Goal: Task Accomplishment & Management: Use online tool/utility

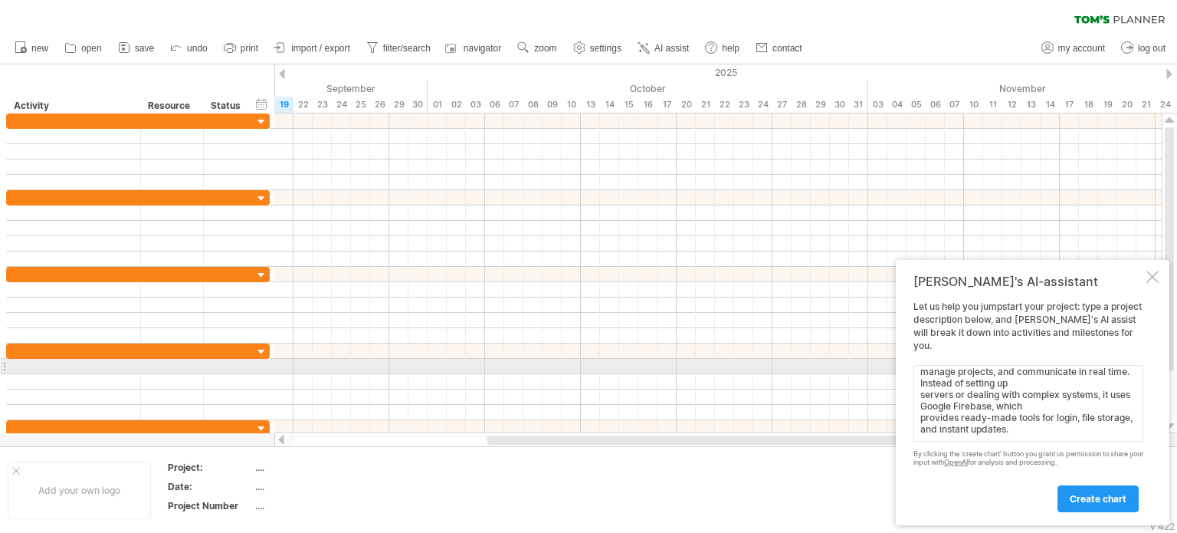
scroll to position [53, 0]
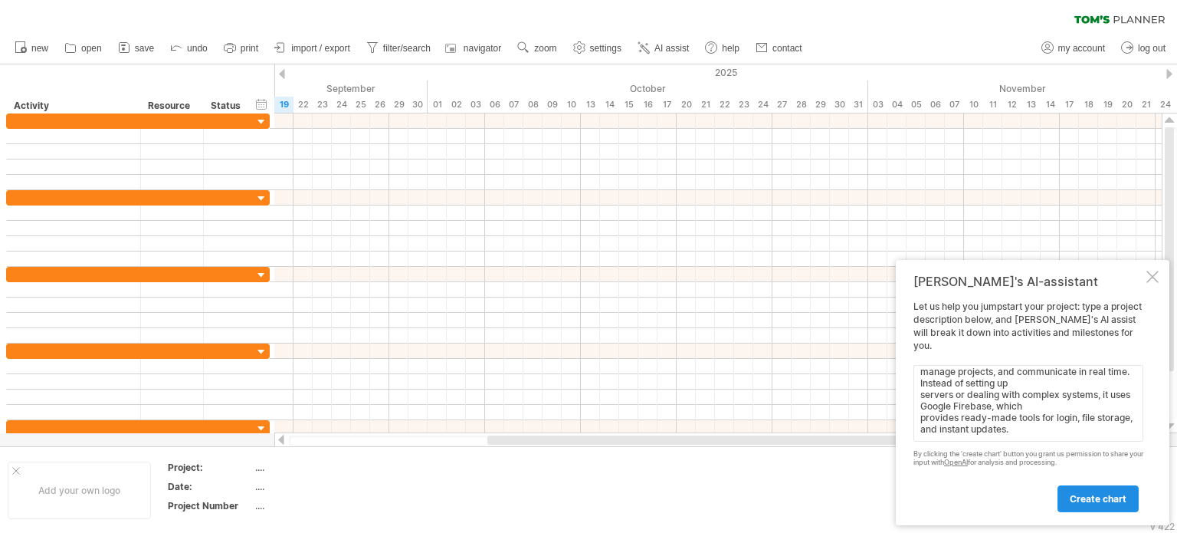
type textarea "Cloud Creatives is a platform made for small and medium creative teams—like des…"
click at [1091, 505] on link "create chart" at bounding box center [1098, 498] width 81 height 27
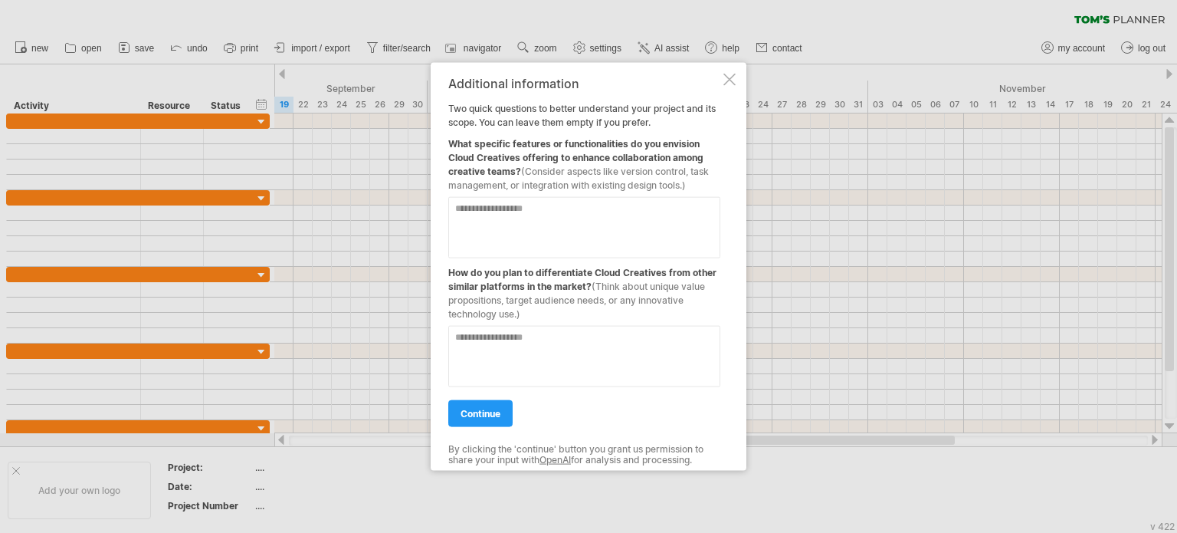
click at [728, 77] on div at bounding box center [730, 79] width 12 height 12
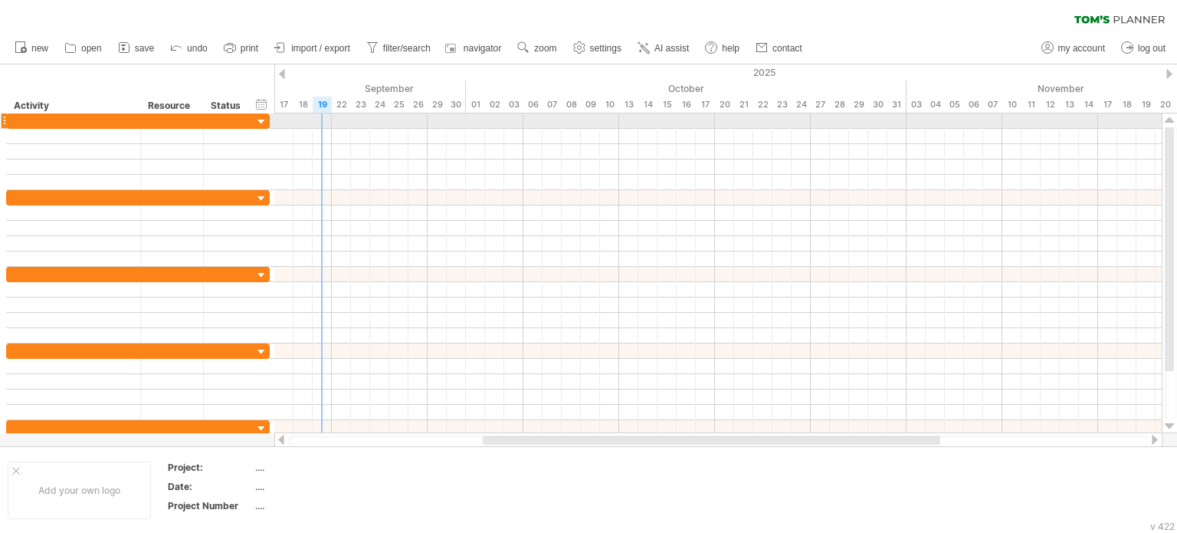
drag, startPoint x: 299, startPoint y: 110, endPoint x: 329, endPoint y: 118, distance: 31.1
click at [329, 118] on div "Trying to reach [DOMAIN_NAME] Connected again... 0% clear filter new" at bounding box center [588, 266] width 1177 height 533
drag, startPoint x: 335, startPoint y: 106, endPoint x: 428, endPoint y: 114, distance: 93.1
click at [428, 114] on div "Trying to reach [DOMAIN_NAME] Connected again... 0% clear filter new" at bounding box center [588, 266] width 1177 height 533
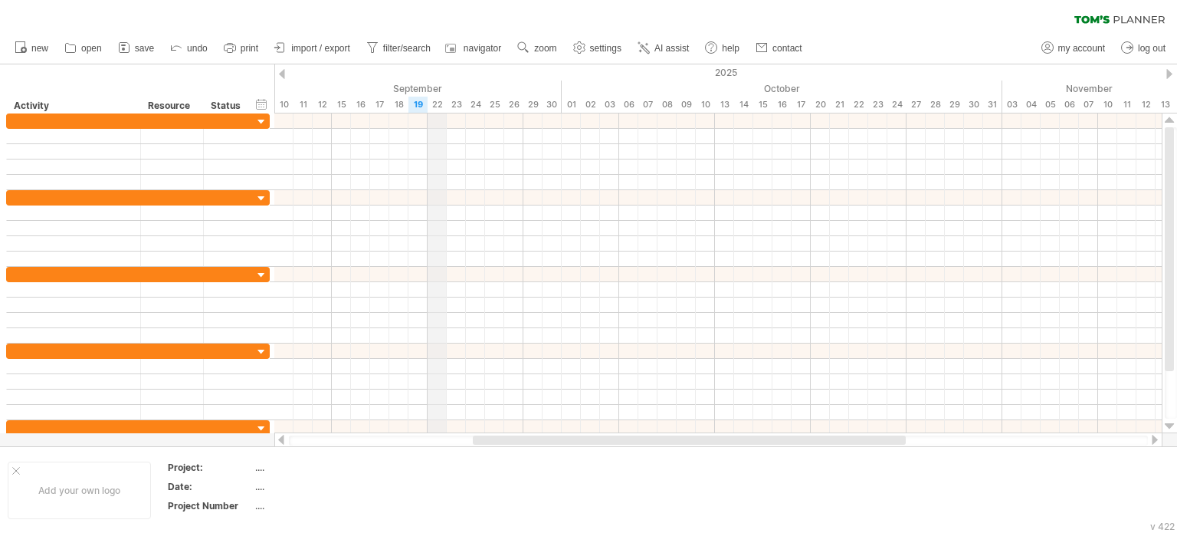
click at [438, 97] on div "22" at bounding box center [437, 105] width 19 height 16
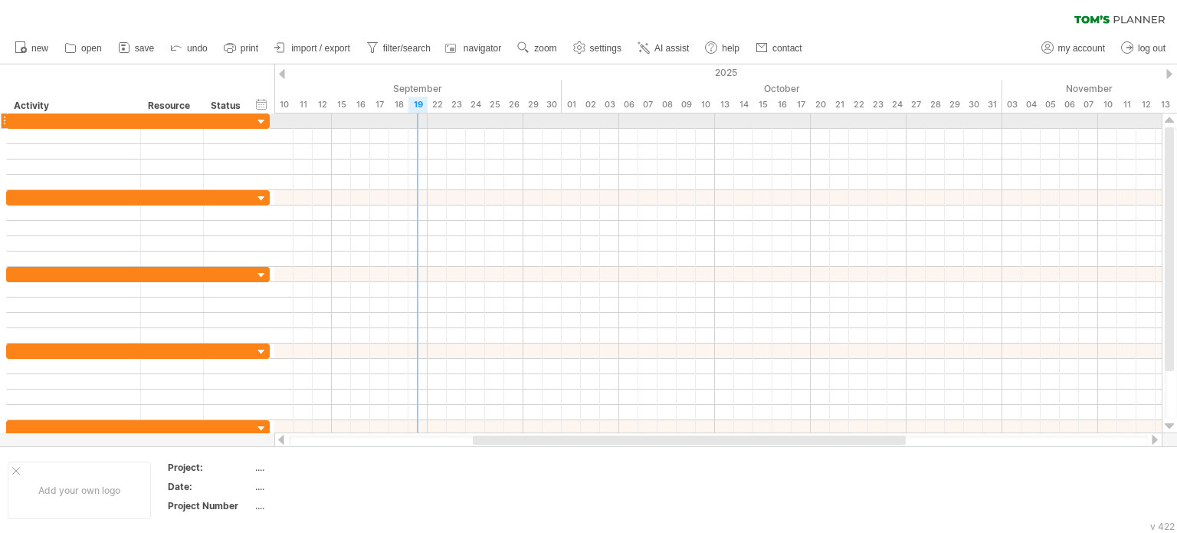
click at [425, 119] on div at bounding box center [718, 120] width 888 height 15
click at [429, 122] on div at bounding box center [718, 120] width 888 height 15
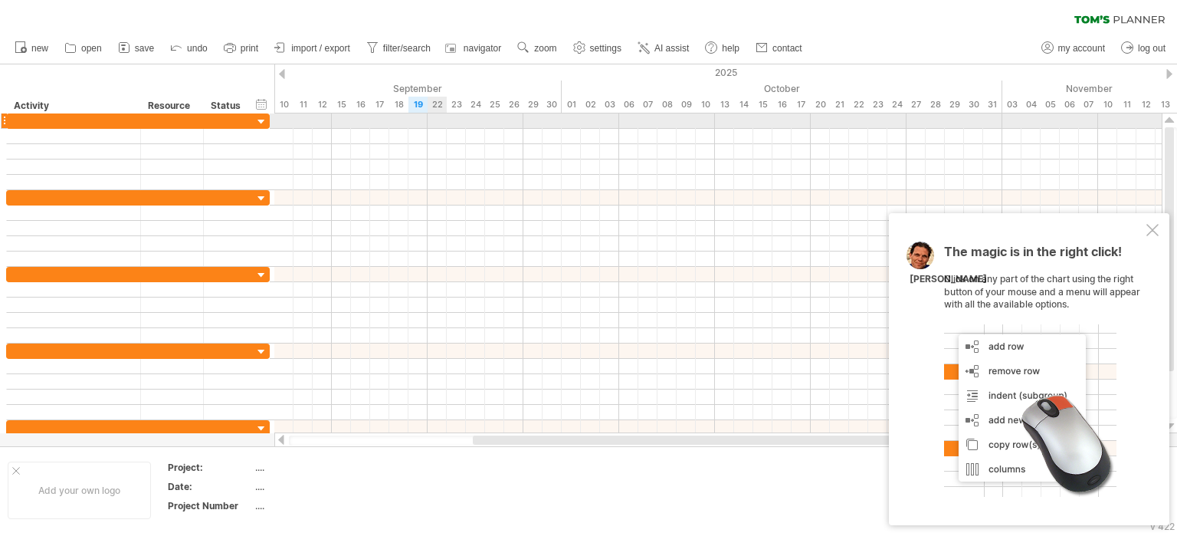
click at [429, 121] on div at bounding box center [718, 120] width 888 height 15
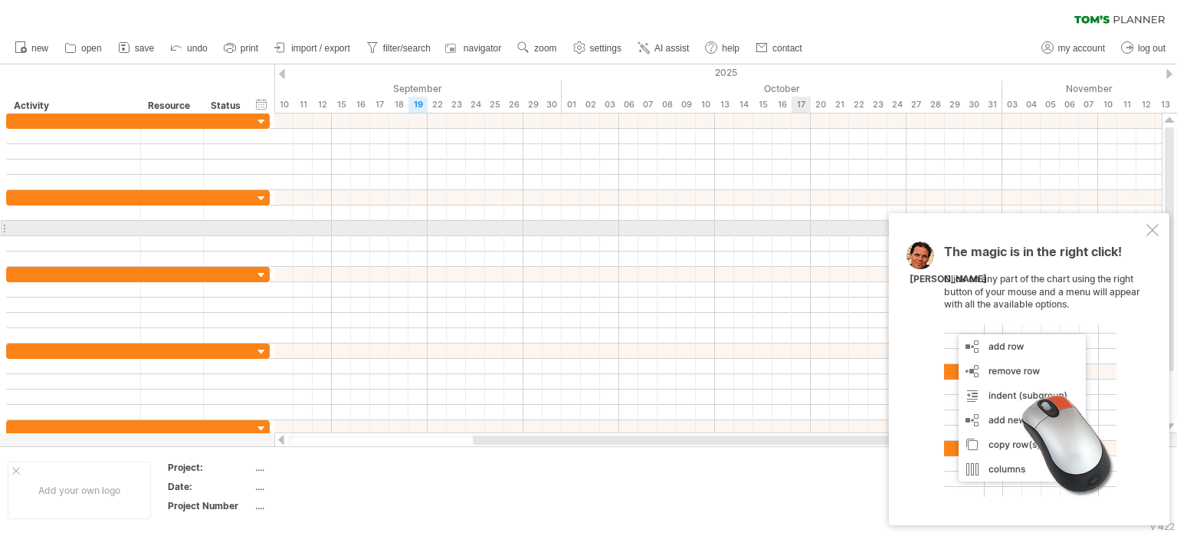
click at [1152, 231] on div at bounding box center [1153, 230] width 12 height 12
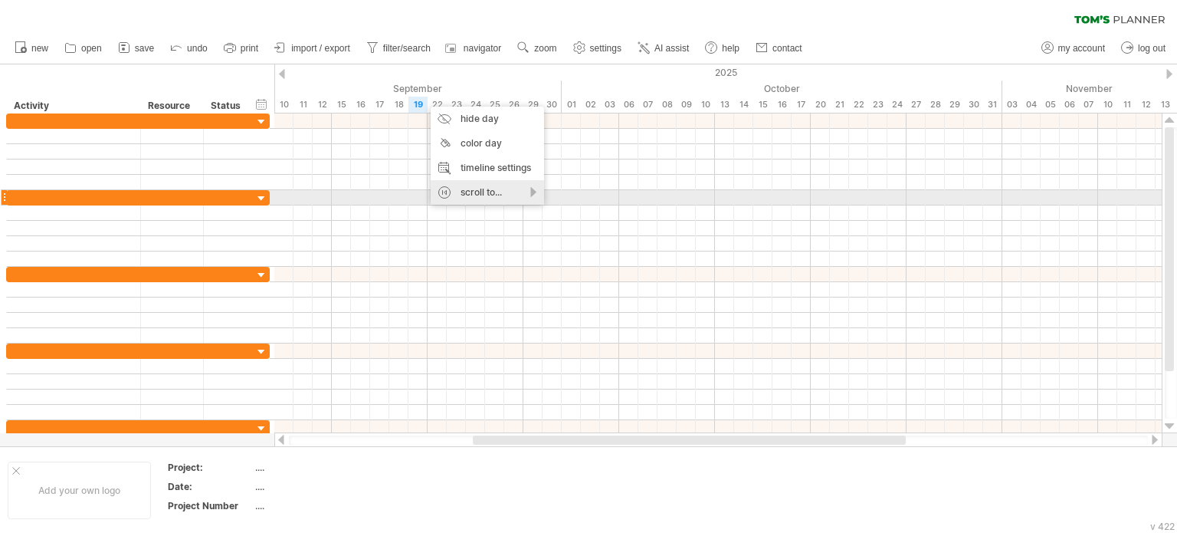
click at [491, 193] on div "scroll to..." at bounding box center [487, 192] width 113 height 25
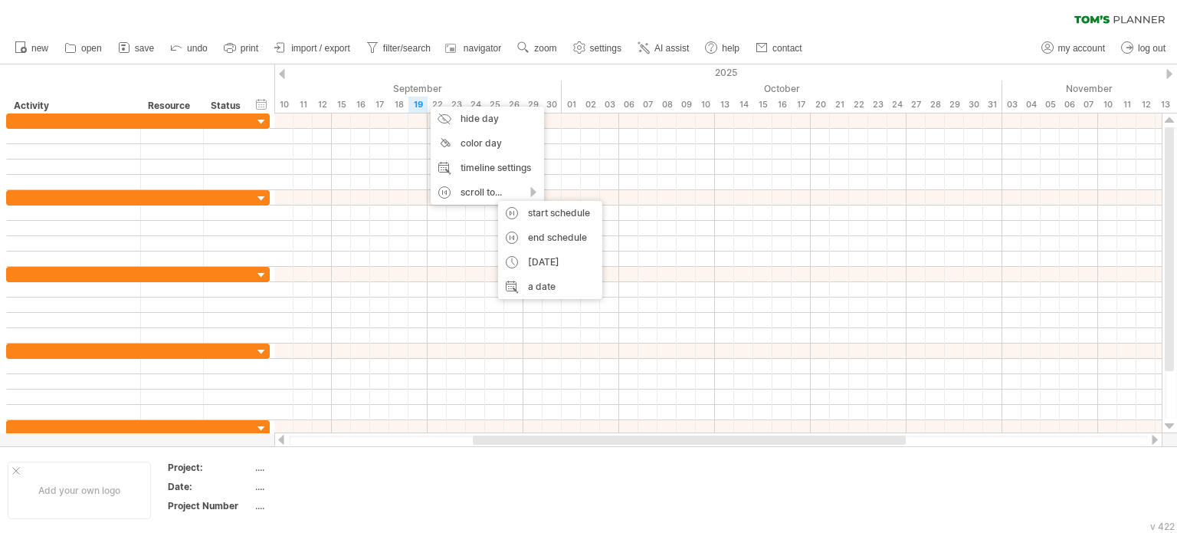
click at [284, 73] on div at bounding box center [282, 74] width 6 height 10
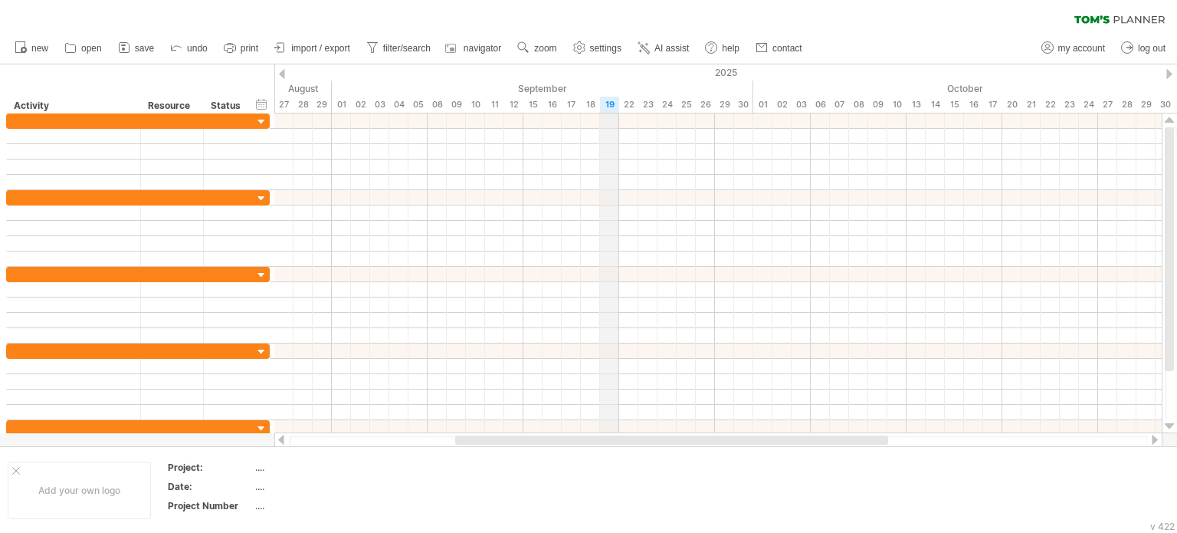
click at [604, 106] on div "19" at bounding box center [609, 105] width 19 height 16
click at [1170, 71] on div at bounding box center [1170, 74] width 6 height 10
click at [988, 110] on div "31" at bounding box center [992, 105] width 19 height 16
click at [987, 107] on div "31" at bounding box center [992, 105] width 19 height 16
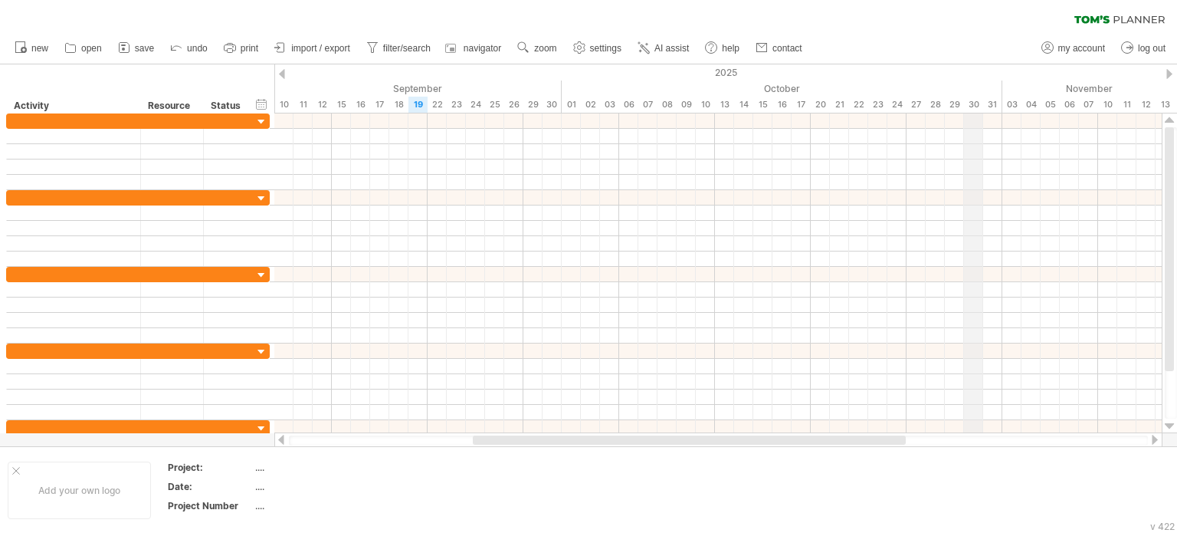
click at [976, 102] on div "30" at bounding box center [973, 105] width 19 height 16
